Goal: Task Accomplishment & Management: Use online tool/utility

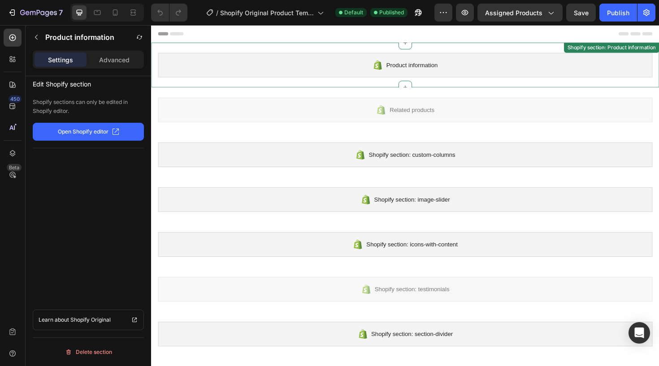
click at [364, 67] on div "Product information" at bounding box center [420, 67] width 524 height 26
click at [132, 58] on div "Advanced" at bounding box center [114, 59] width 52 height 14
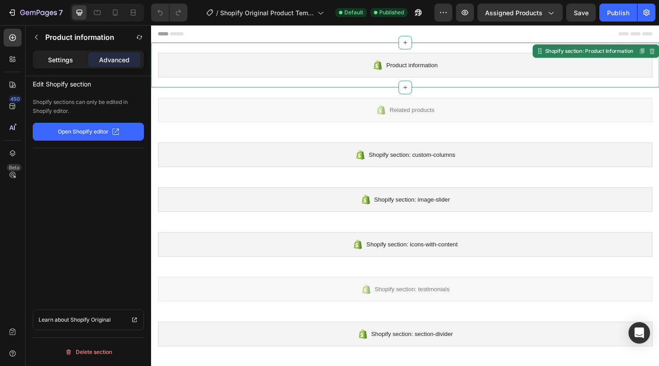
click at [70, 62] on p "Settings" at bounding box center [60, 59] width 25 height 9
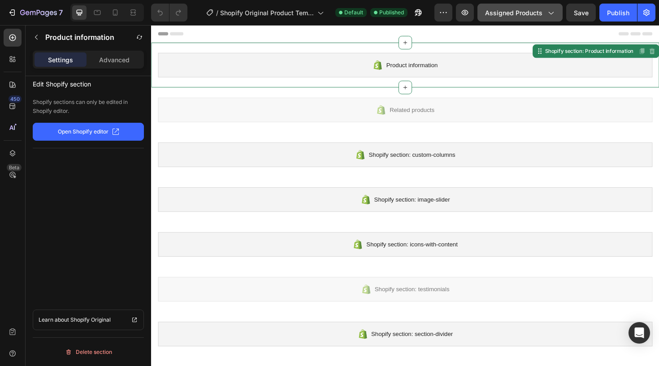
click at [518, 14] on span "Assigned Products" at bounding box center [513, 12] width 57 height 9
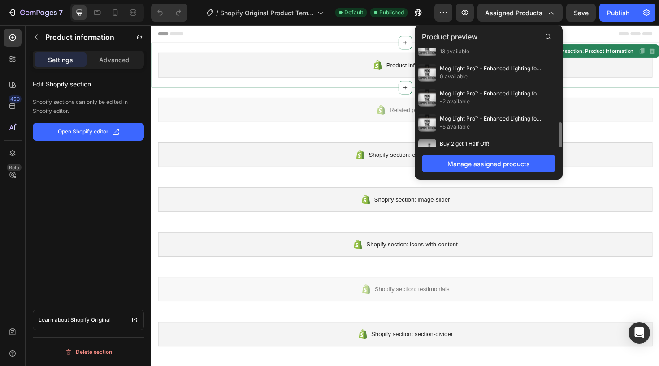
scroll to position [178, 0]
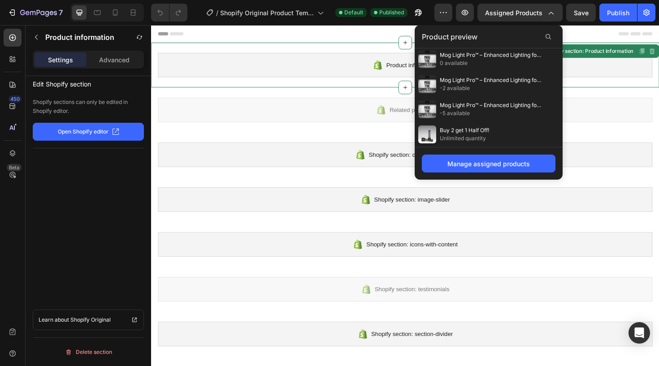
click at [125, 221] on div "Edit Shopify section Shopify sections can only be edited in Shopify editor. Ope…" at bounding box center [89, 234] width 126 height 316
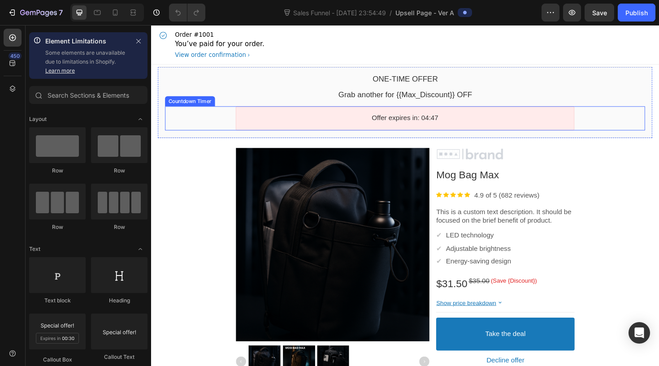
click at [405, 127] on bdo "Offer expires in: 04:47" at bounding box center [420, 123] width 70 height 8
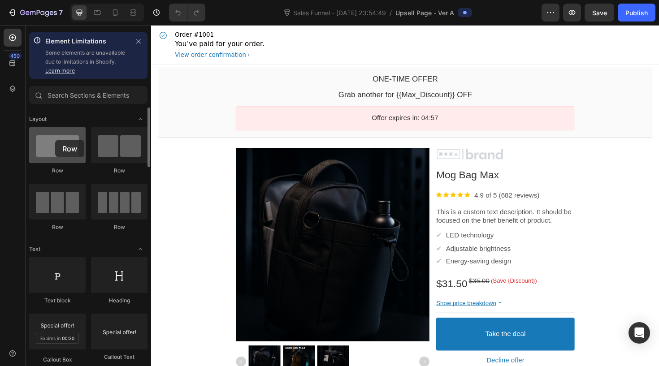
click at [55, 140] on div at bounding box center [57, 145] width 56 height 36
click at [62, 150] on div at bounding box center [57, 145] width 56 height 36
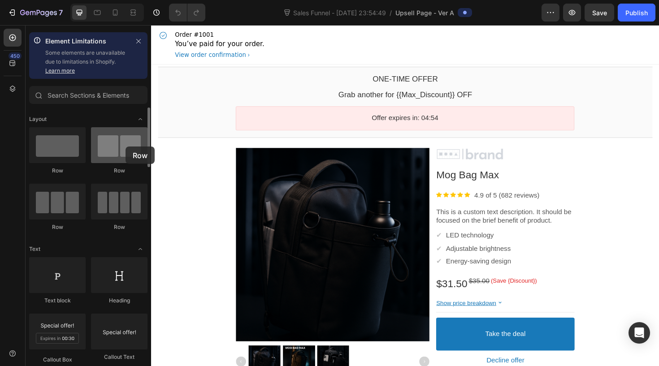
click at [126, 147] on div at bounding box center [119, 145] width 56 height 36
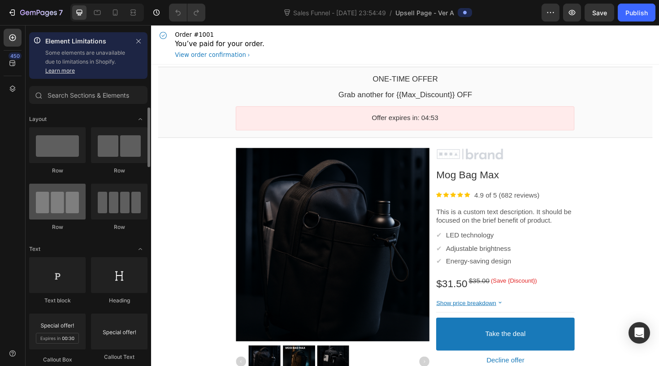
click at [64, 205] on div at bounding box center [57, 202] width 56 height 36
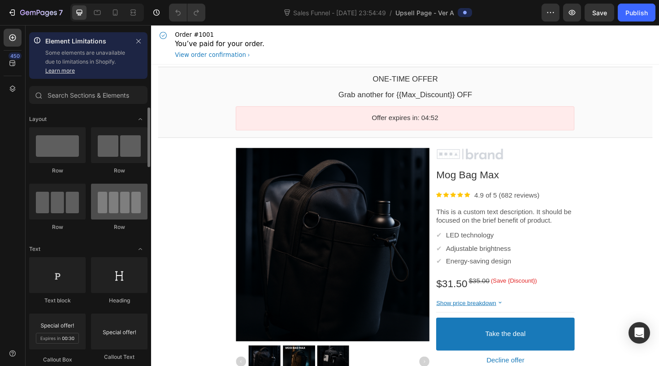
click at [117, 205] on div at bounding box center [119, 202] width 56 height 36
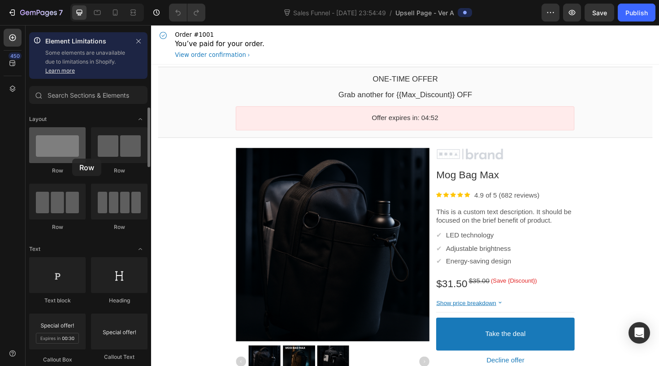
click at [72, 159] on div at bounding box center [57, 145] width 56 height 36
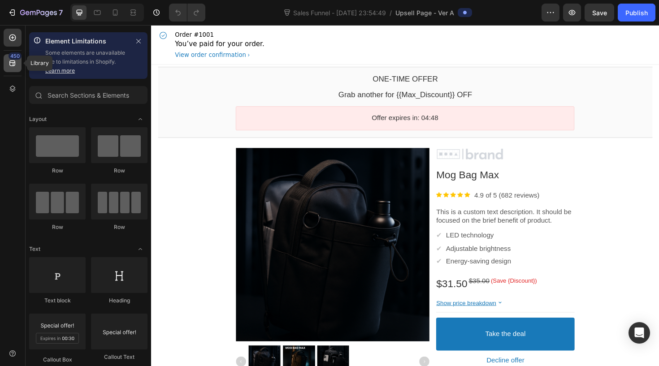
click at [12, 61] on icon at bounding box center [12, 63] width 9 height 9
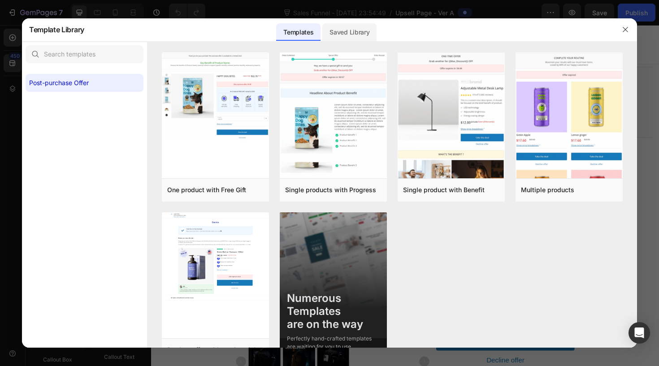
click at [353, 30] on div "Saved Library" at bounding box center [349, 32] width 54 height 18
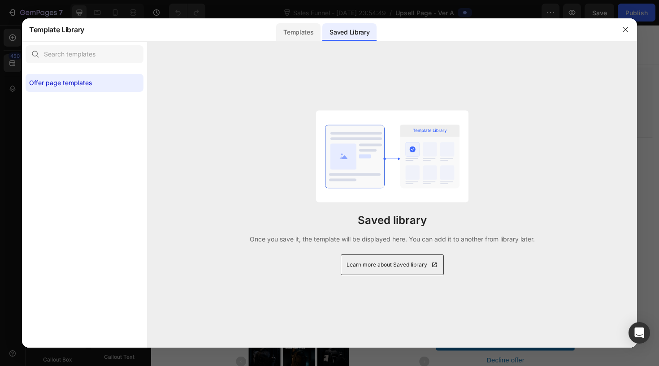
click at [311, 35] on div "Templates" at bounding box center [298, 32] width 44 height 18
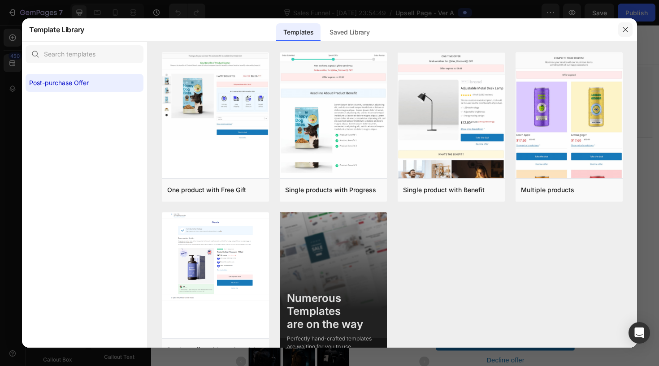
click at [625, 33] on icon "button" at bounding box center [625, 29] width 7 height 7
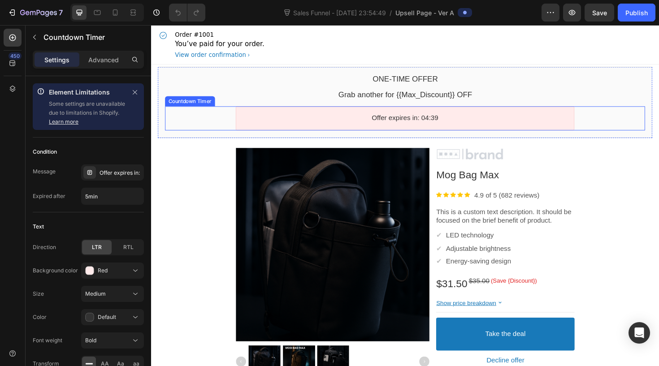
click at [436, 122] on bdo "Offer expires in: 04:39" at bounding box center [420, 123] width 70 height 8
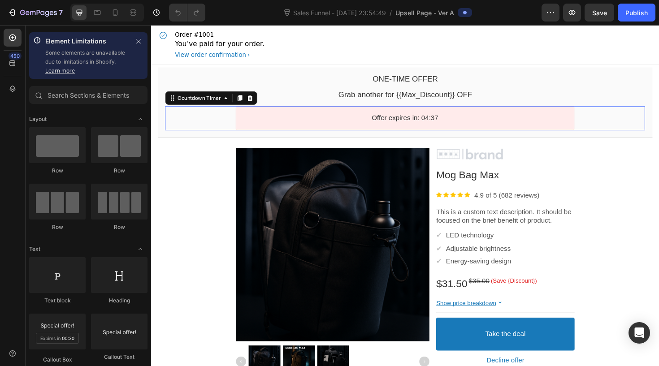
click at [337, 42] on div "Order #1001 You’ve paid for your order. View order confirmation" at bounding box center [420, 45] width 524 height 41
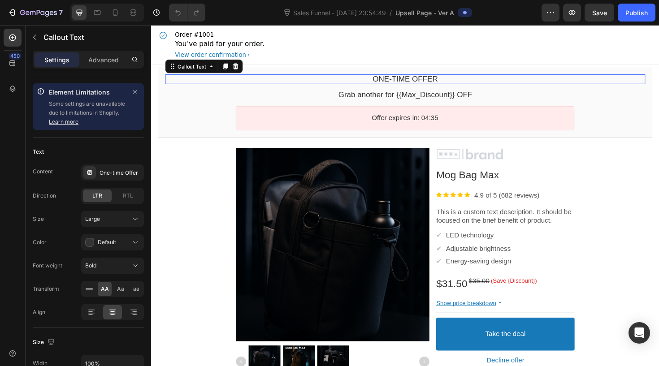
click at [405, 78] on bdo "One-time Offer" at bounding box center [420, 82] width 69 height 9
click at [123, 217] on div "Large" at bounding box center [108, 219] width 46 height 8
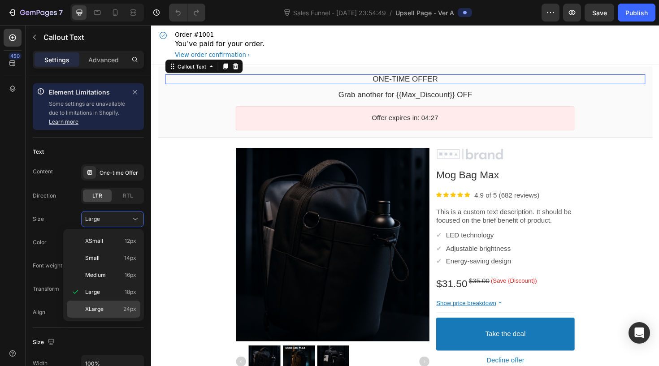
click at [114, 316] on div "XLarge 24px" at bounding box center [104, 309] width 74 height 17
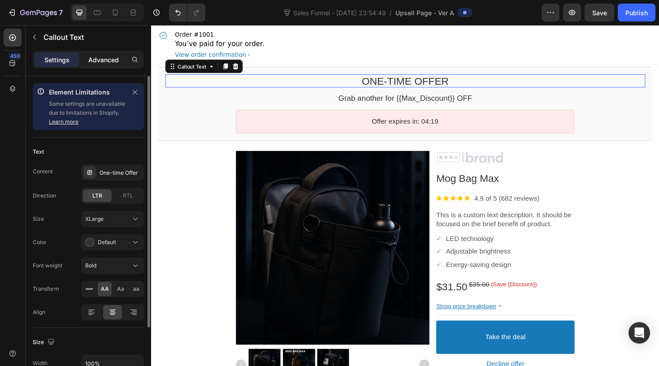
click at [100, 61] on p "Advanced" at bounding box center [103, 59] width 30 height 9
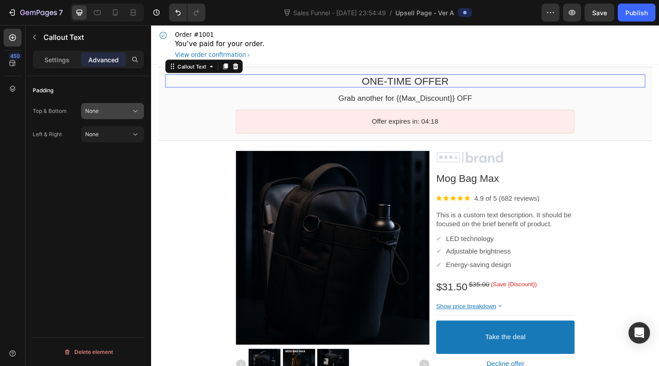
click at [117, 112] on div "None" at bounding box center [108, 111] width 46 height 8
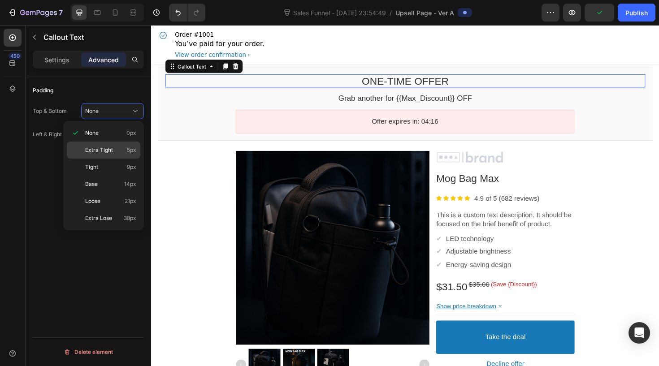
click at [111, 152] on span "Extra Tight" at bounding box center [99, 150] width 28 height 8
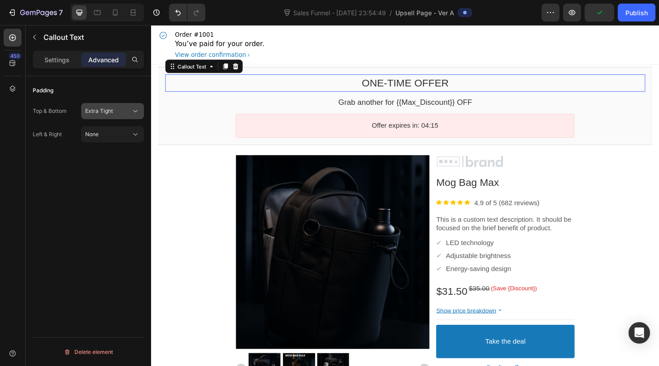
click at [121, 113] on div "Extra Tight" at bounding box center [108, 111] width 46 height 8
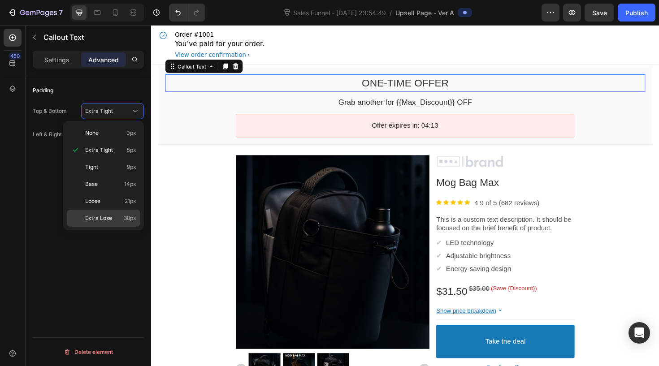
click at [110, 214] on span "Extra Lose" at bounding box center [98, 218] width 27 height 8
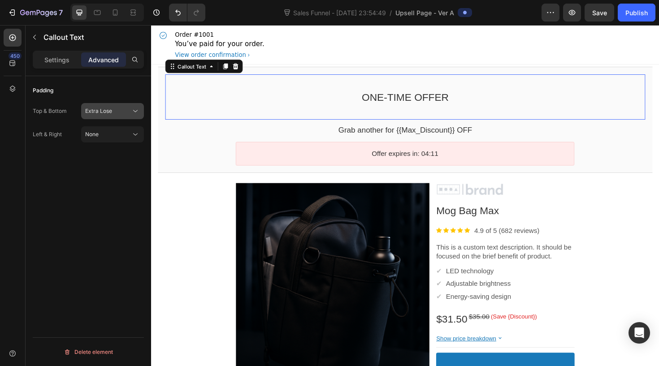
click at [117, 113] on div "Extra Lose" at bounding box center [108, 111] width 46 height 8
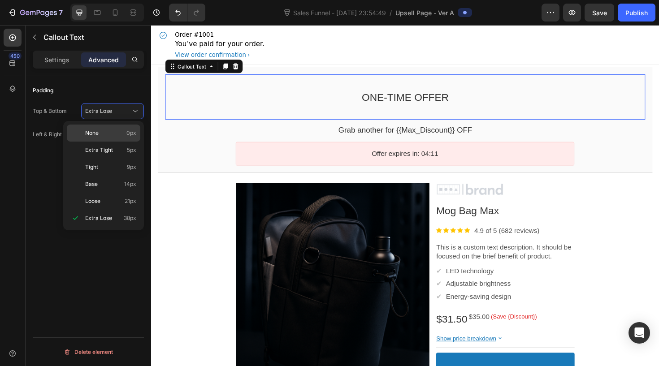
click at [117, 134] on p "None 0px" at bounding box center [110, 133] width 51 height 8
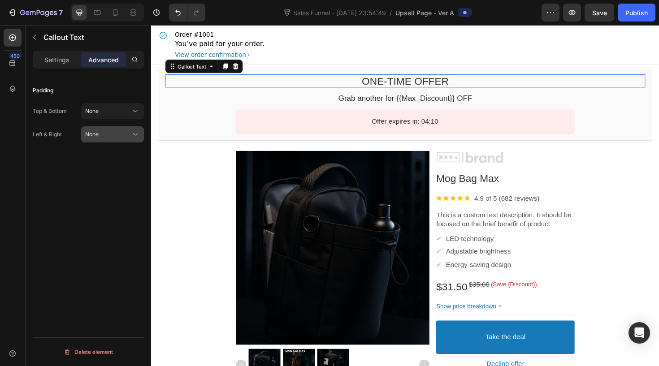
click at [113, 136] on div "None" at bounding box center [108, 134] width 46 height 8
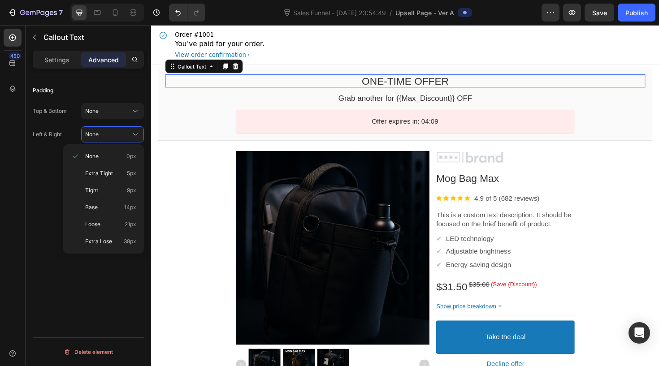
click at [25, 191] on div "450" at bounding box center [13, 195] width 26 height 341
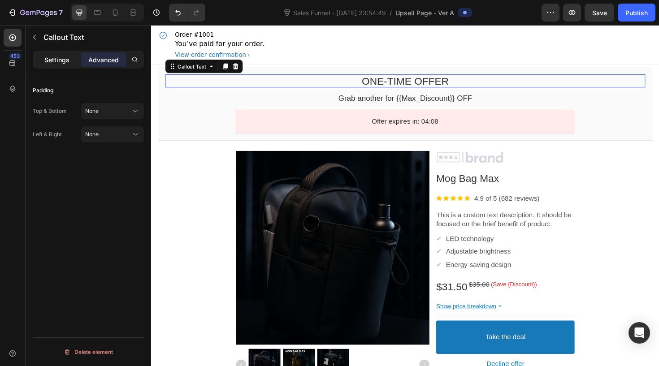
click at [65, 59] on p "Settings" at bounding box center [56, 59] width 25 height 9
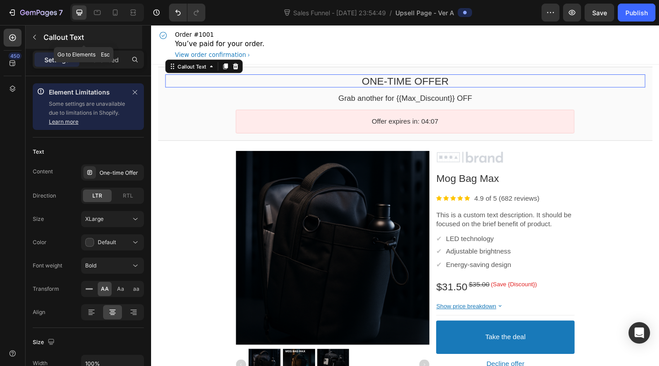
click at [36, 36] on icon "button" at bounding box center [34, 37] width 7 height 7
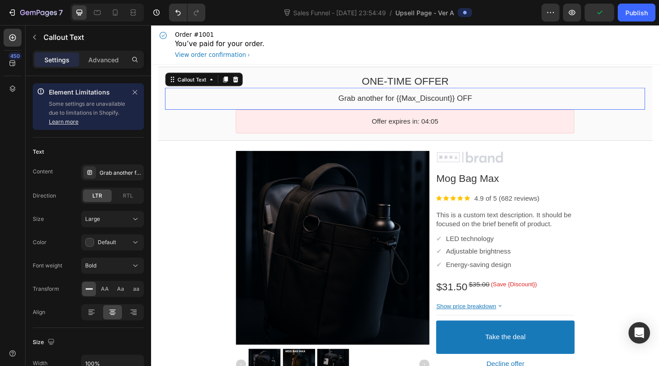
click at [387, 105] on bdo "Grab another for {{Max_Discount}} OFF" at bounding box center [420, 102] width 142 height 9
click at [127, 174] on div "Grab another for {{Max_Discount}} OFF" at bounding box center [121, 173] width 42 height 8
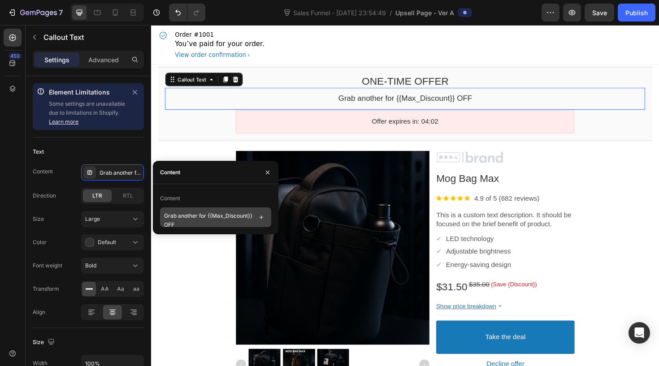
scroll to position [6, 0]
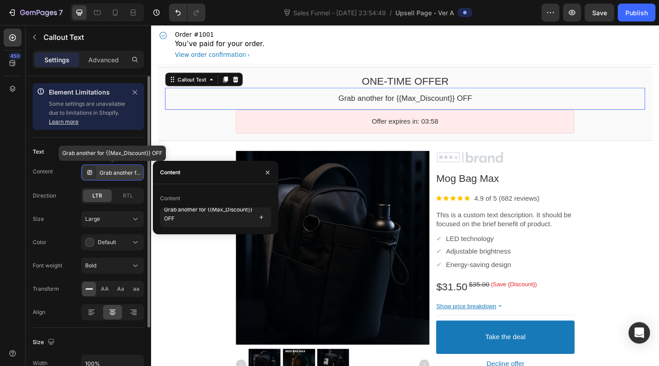
click at [86, 171] on icon at bounding box center [89, 172] width 7 height 7
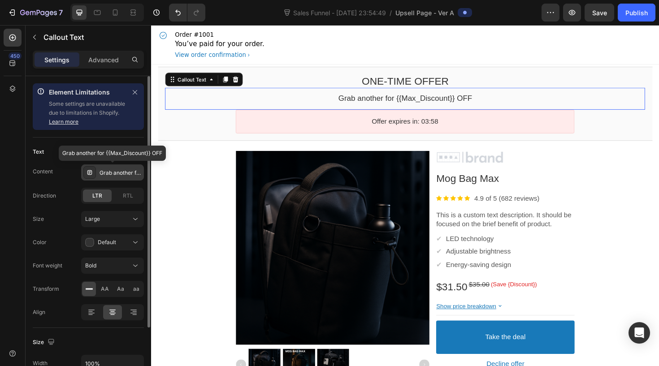
click at [91, 171] on icon at bounding box center [89, 172] width 7 height 7
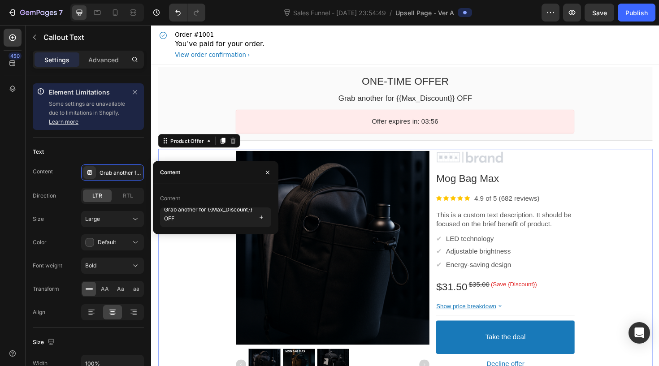
click at [199, 250] on div "Product Images Image Mog Bag Max Product Title Image 4.9 of 5 (682 reviews) Tex…" at bounding box center [420, 280] width 524 height 248
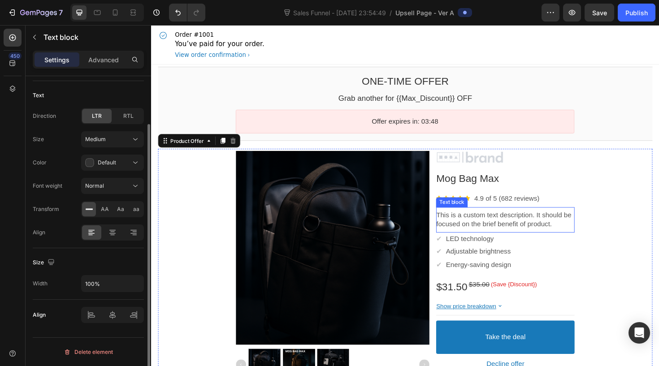
scroll to position [0, 0]
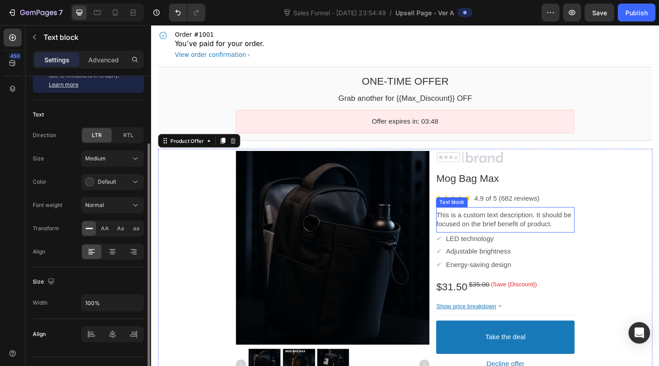
click at [535, 232] on p "This is a custom text description. It should be focused on the brief benefit of…" at bounding box center [526, 231] width 147 height 19
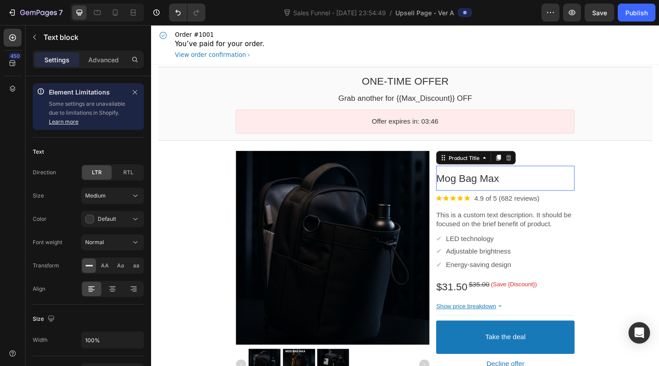
click at [492, 189] on bdo "Mog Bag Max" at bounding box center [486, 187] width 66 height 12
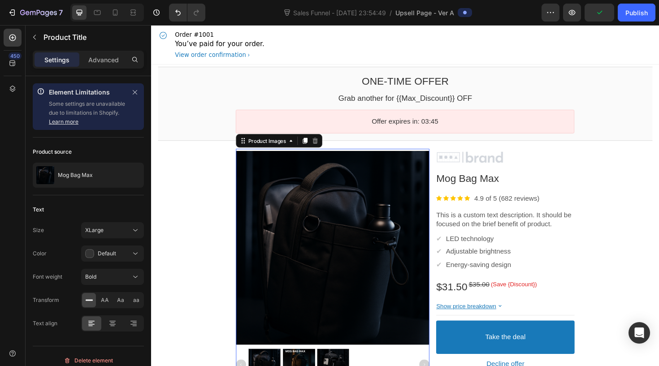
click at [395, 285] on div at bounding box center [343, 260] width 205 height 205
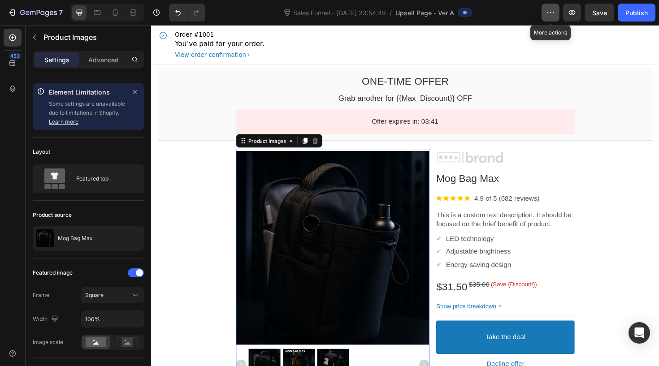
click at [552, 14] on icon "button" at bounding box center [550, 12] width 9 height 9
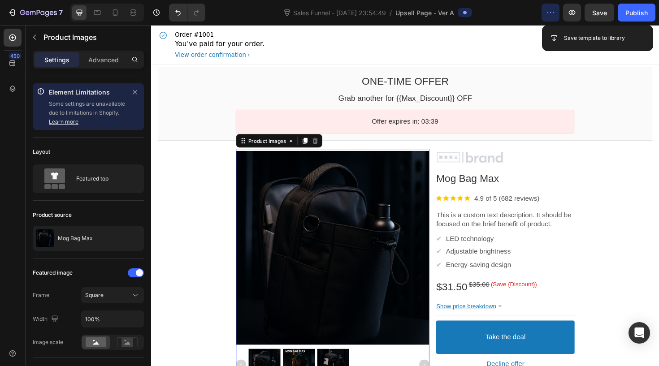
click at [501, 45] on div "Order #1001 You’ve paid for your order. View order confirmation" at bounding box center [420, 45] width 524 height 41
